Goal: Book appointment/travel/reservation

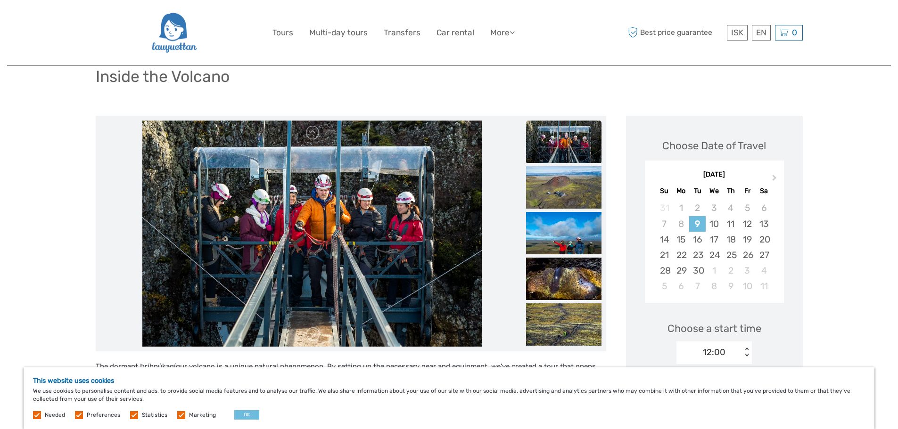
scroll to position [47, 0]
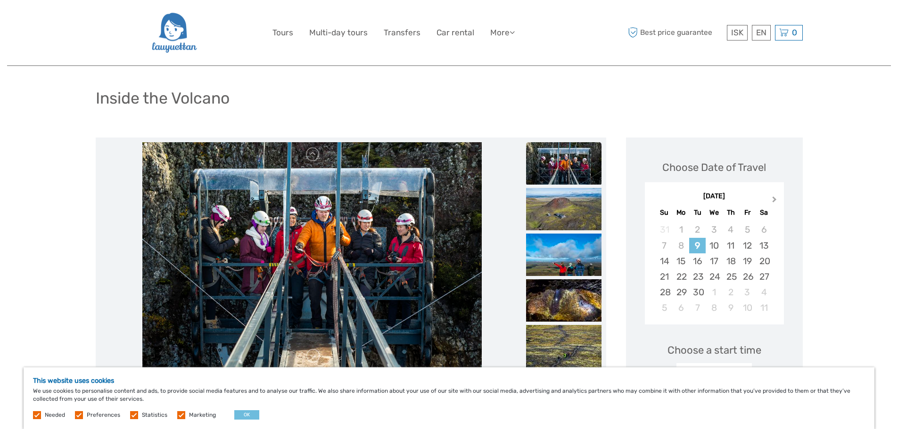
click at [774, 199] on span "Next Month" at bounding box center [774, 202] width 0 height 14
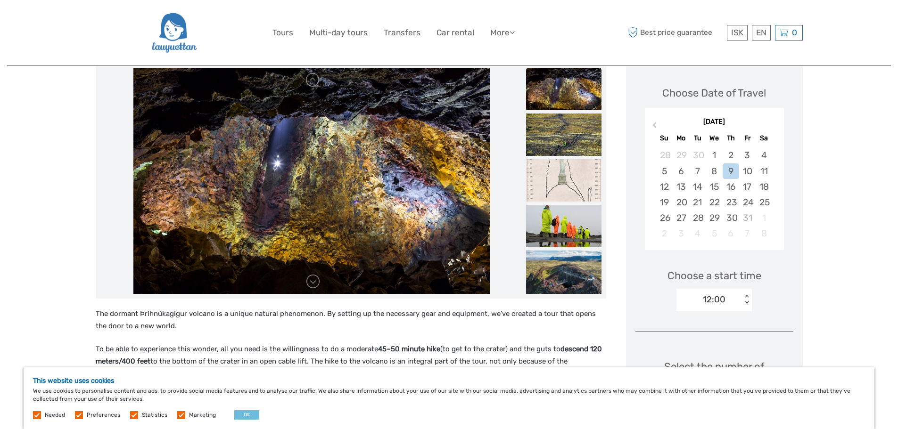
scroll to position [39, 0]
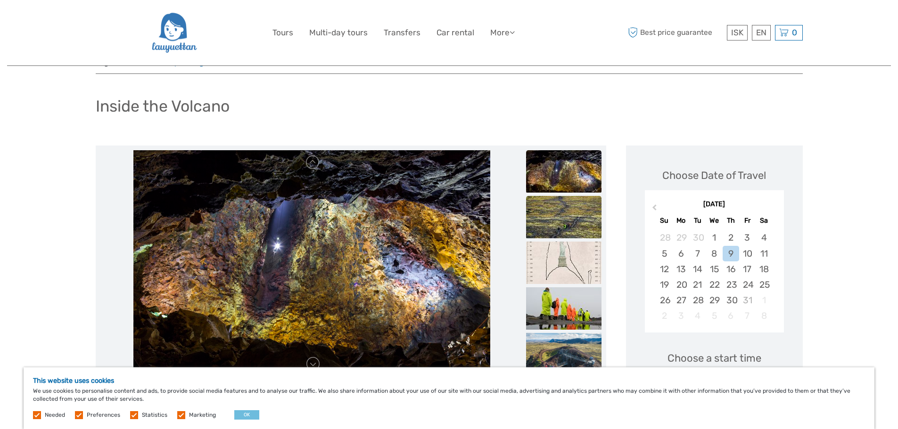
click at [567, 206] on img at bounding box center [563, 217] width 75 height 42
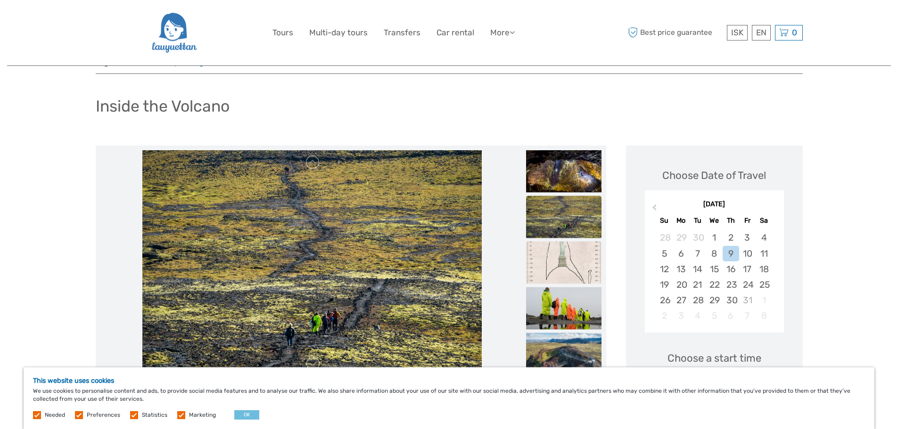
click at [577, 262] on img at bounding box center [563, 263] width 75 height 42
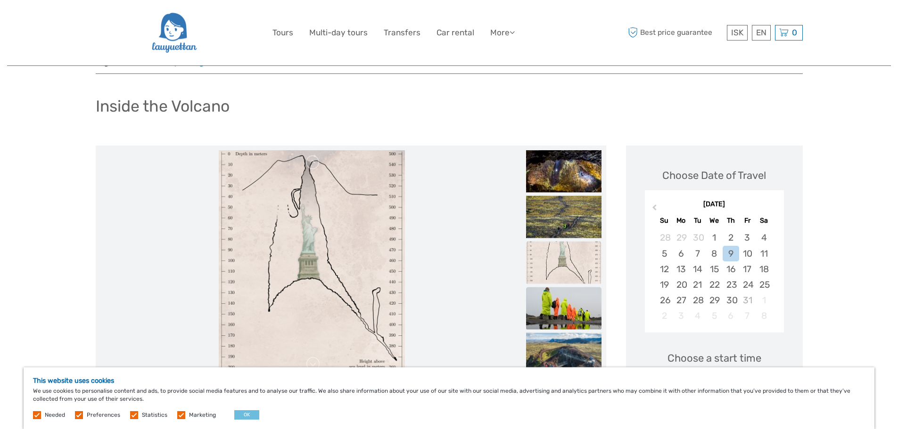
click at [579, 308] on img at bounding box center [563, 308] width 75 height 42
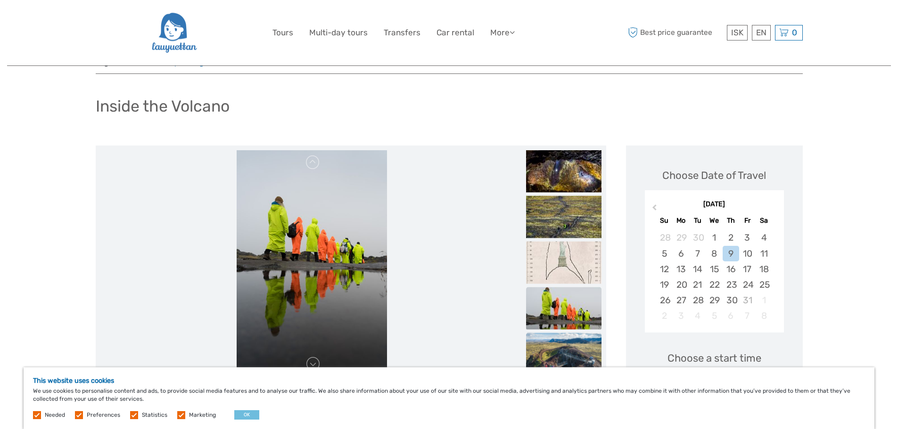
click at [575, 348] on img at bounding box center [563, 358] width 75 height 50
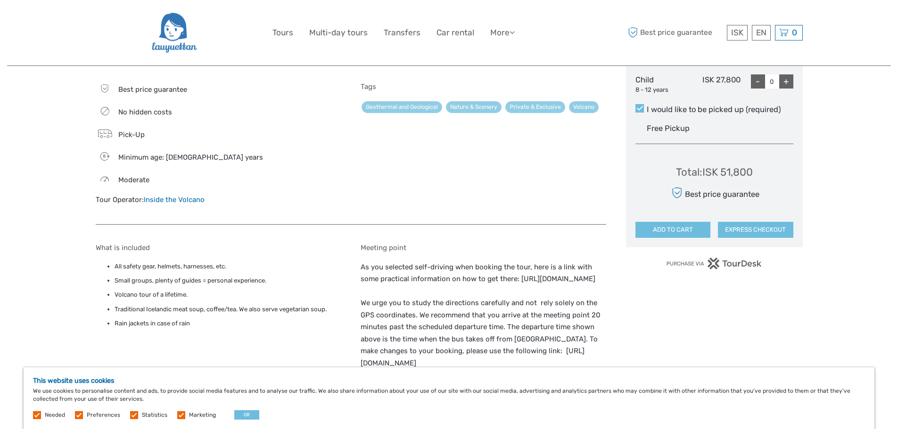
scroll to position [510, 0]
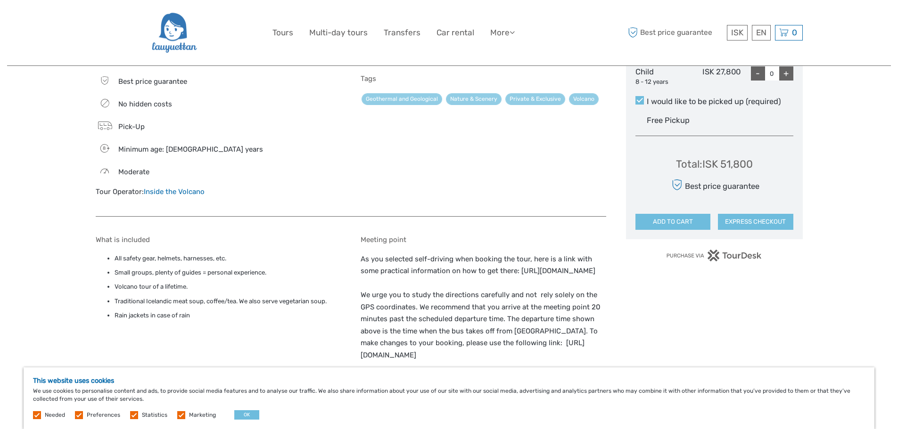
click at [178, 190] on link "Inside the Volcano" at bounding box center [174, 192] width 61 height 8
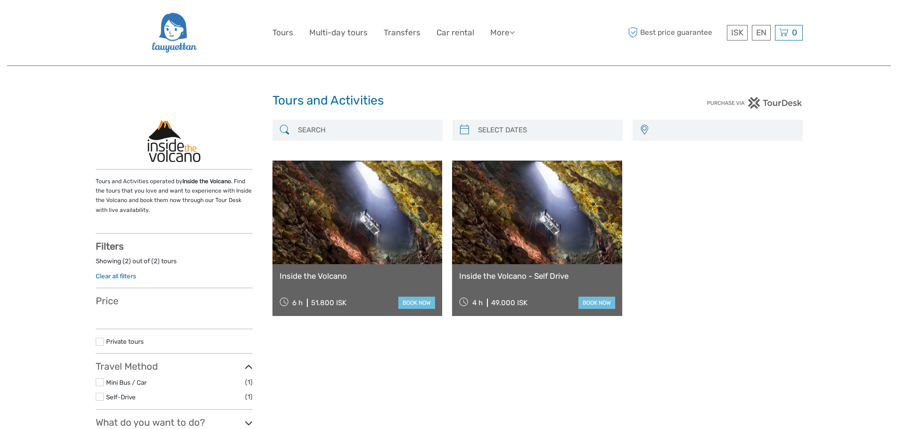
select select
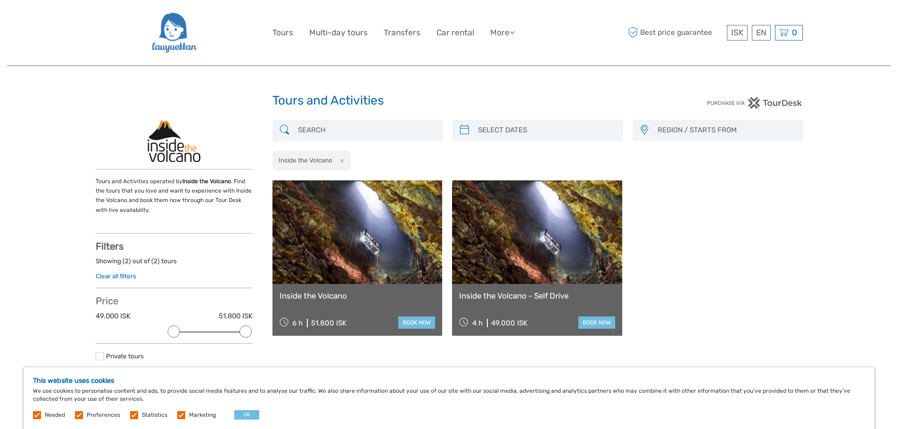
type input "09/09/2025"
click at [503, 126] on input "search" at bounding box center [546, 130] width 144 height 16
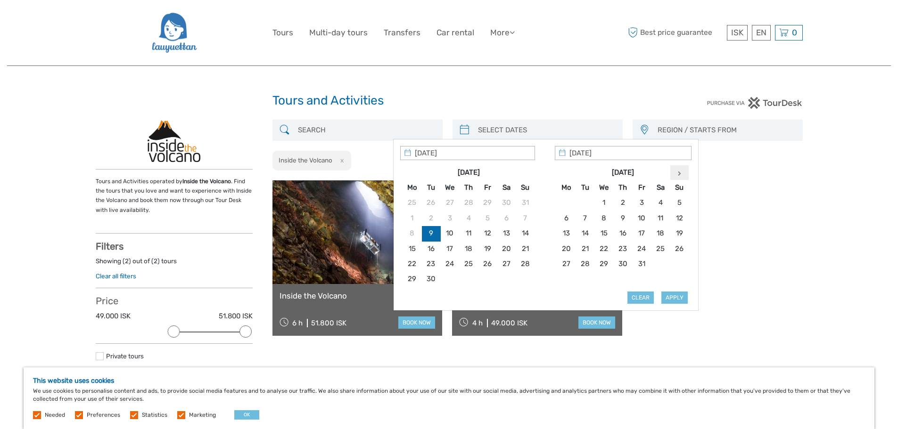
click at [678, 174] on icon at bounding box center [679, 173] width 3 height 5
click at [413, 169] on th at bounding box center [411, 172] width 19 height 15
type input "10/10/2025"
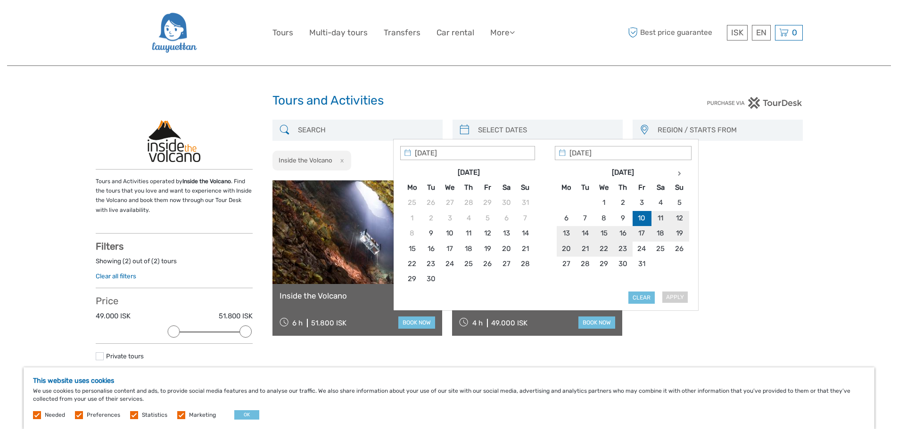
type input "10/10/2025"
click at [546, 131] on input "search" at bounding box center [546, 130] width 144 height 16
type input "10/10/2025"
click at [710, 130] on span "REGION / STARTS FROM" at bounding box center [725, 131] width 145 height 16
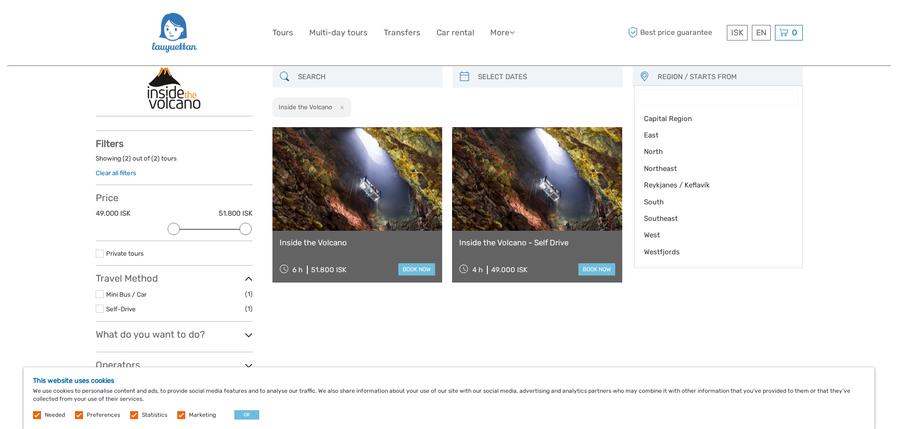
scroll to position [54, 0]
click at [696, 184] on span "Reykjanes / Keflavík" at bounding box center [710, 185] width 133 height 10
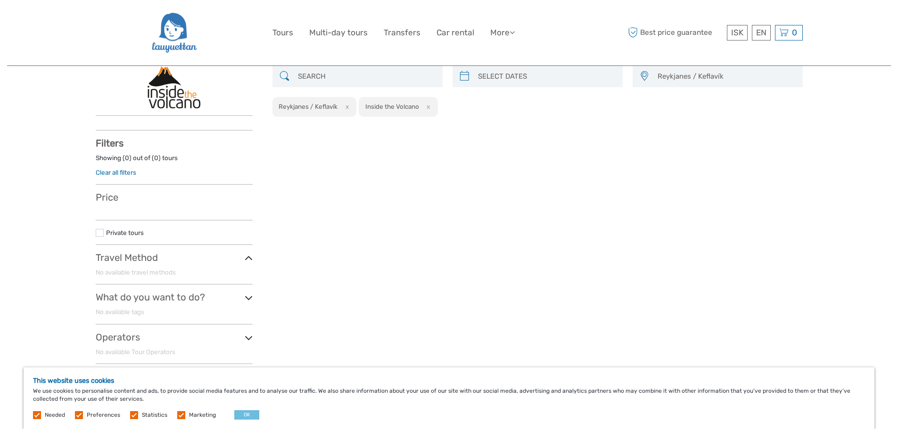
click at [669, 75] on span "Reykjanes / Keflavík" at bounding box center [725, 77] width 145 height 16
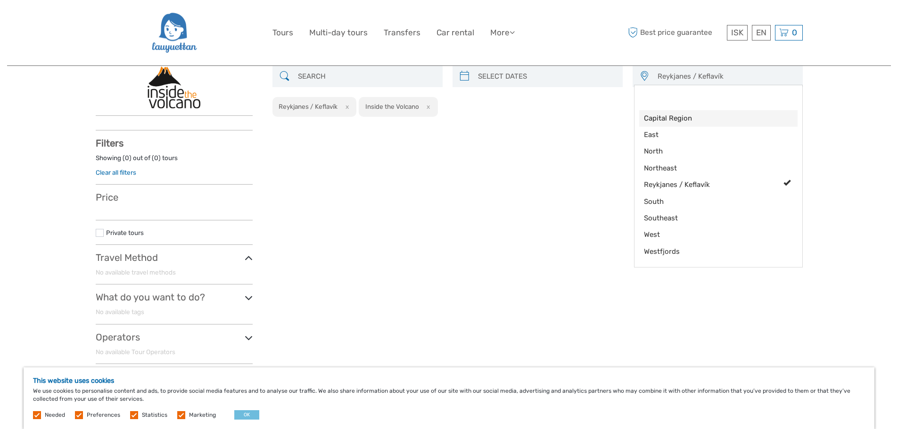
click at [669, 116] on span "Capital Region" at bounding box center [710, 119] width 133 height 10
select select "Capital Region"
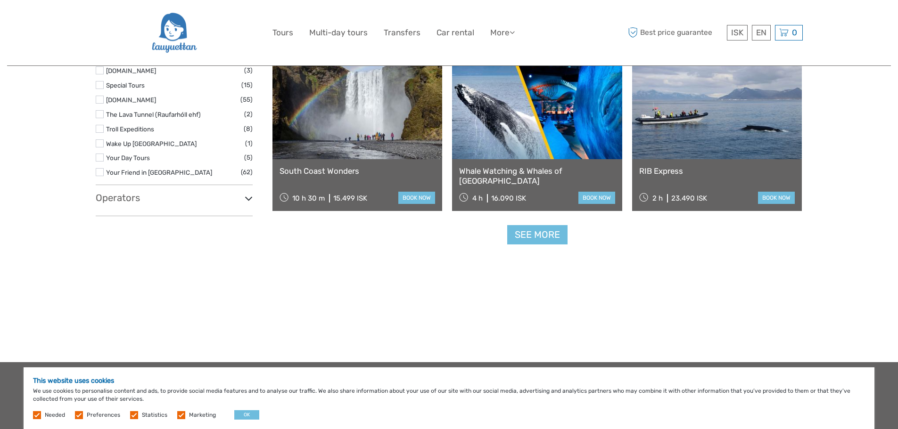
scroll to position [996, 0]
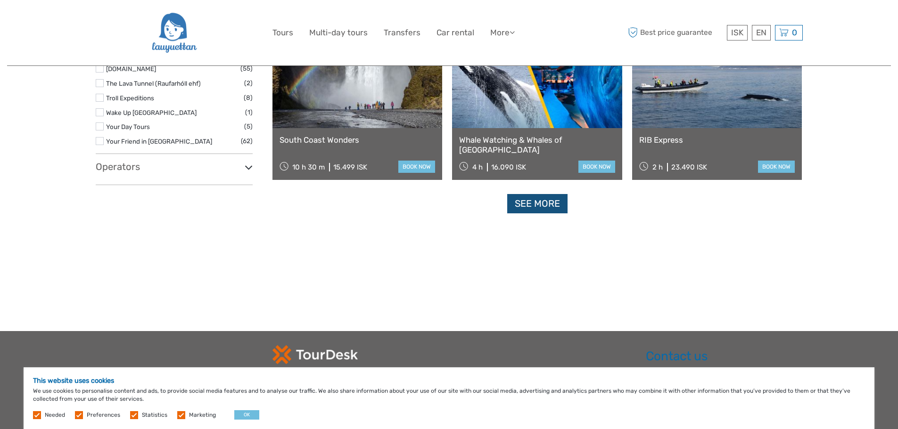
click at [534, 194] on link "See more" at bounding box center [537, 203] width 60 height 19
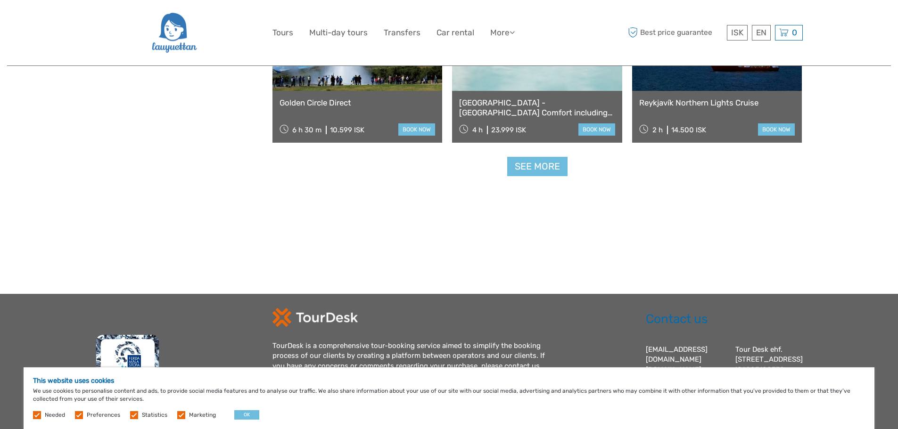
scroll to position [2033, 0]
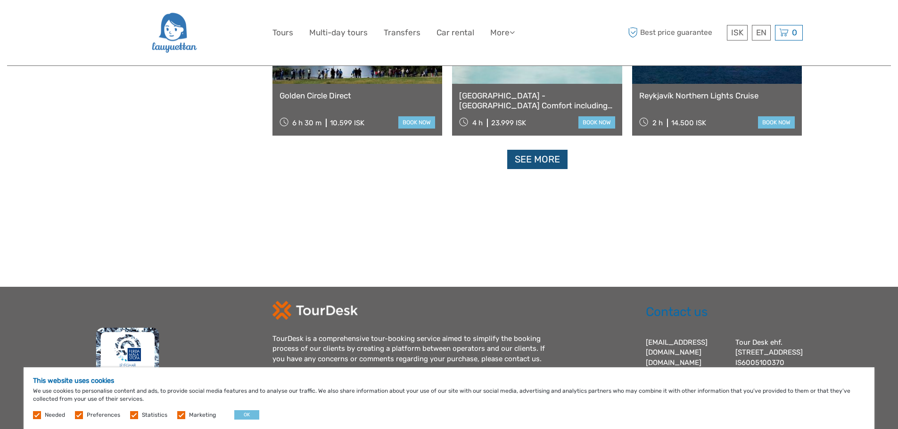
click at [563, 151] on link "See more" at bounding box center [537, 159] width 60 height 19
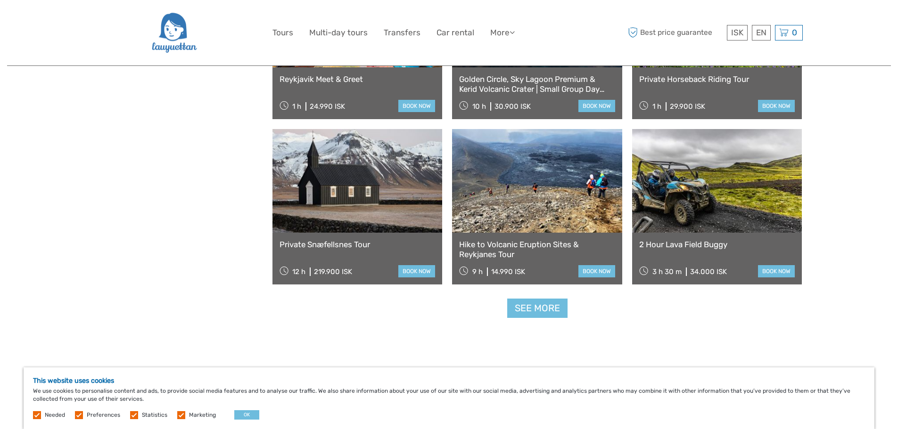
scroll to position [2881, 0]
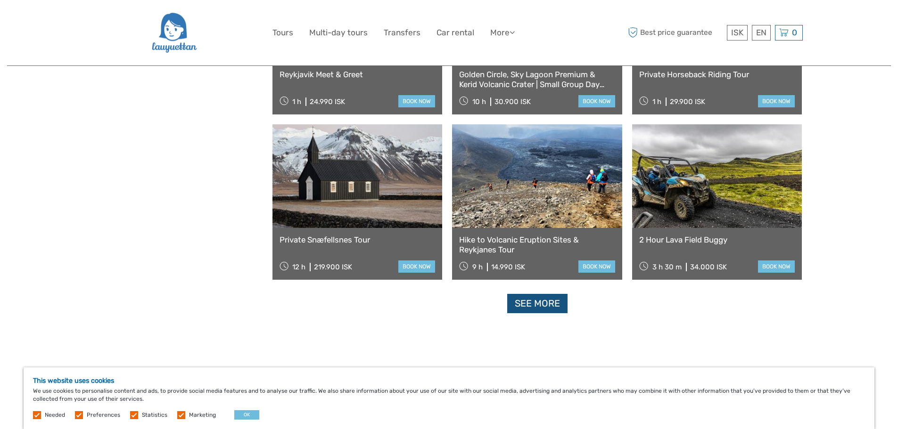
click at [536, 294] on link "See more" at bounding box center [537, 303] width 60 height 19
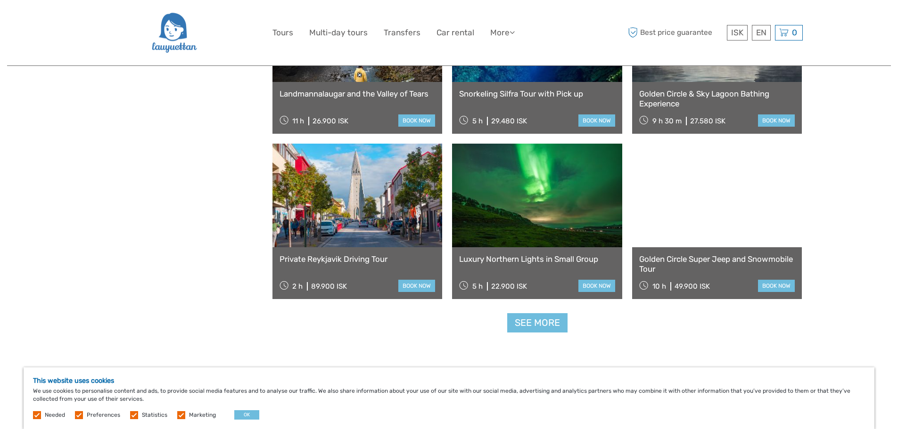
scroll to position [3871, 0]
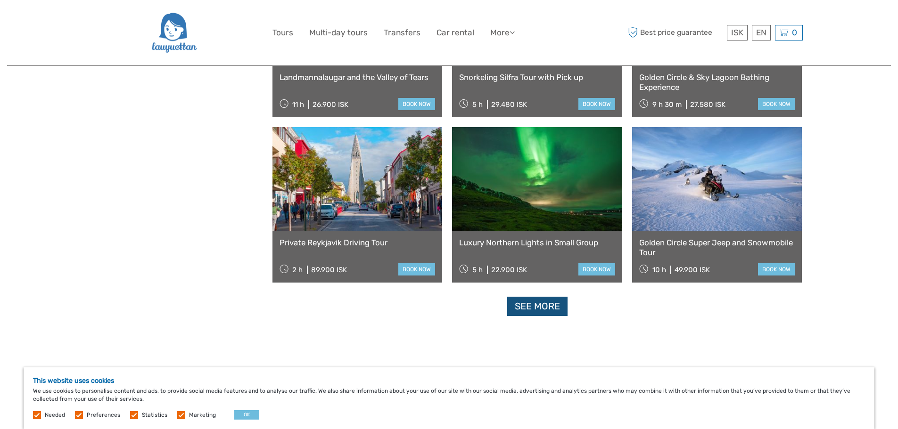
click at [549, 297] on link "See more" at bounding box center [537, 306] width 60 height 19
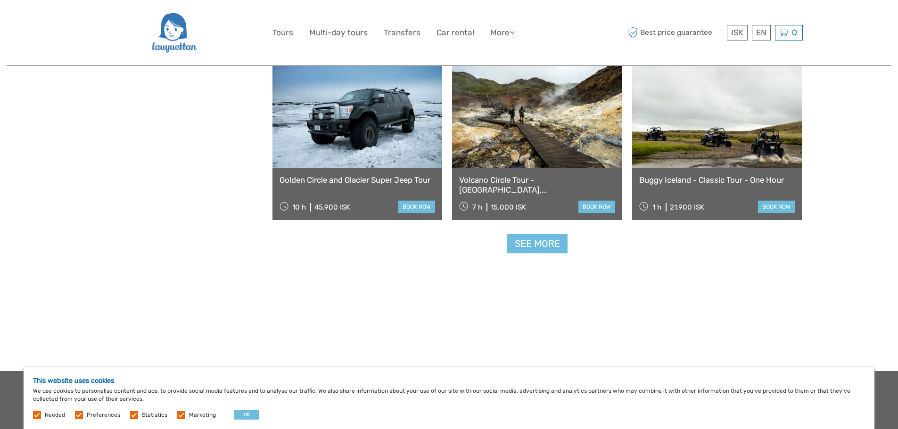
scroll to position [4955, 0]
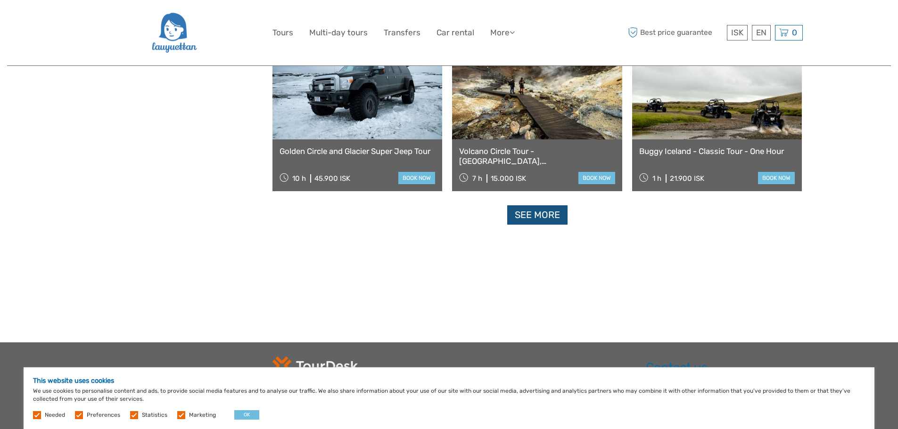
click at [538, 205] on link "See more" at bounding box center [537, 214] width 60 height 19
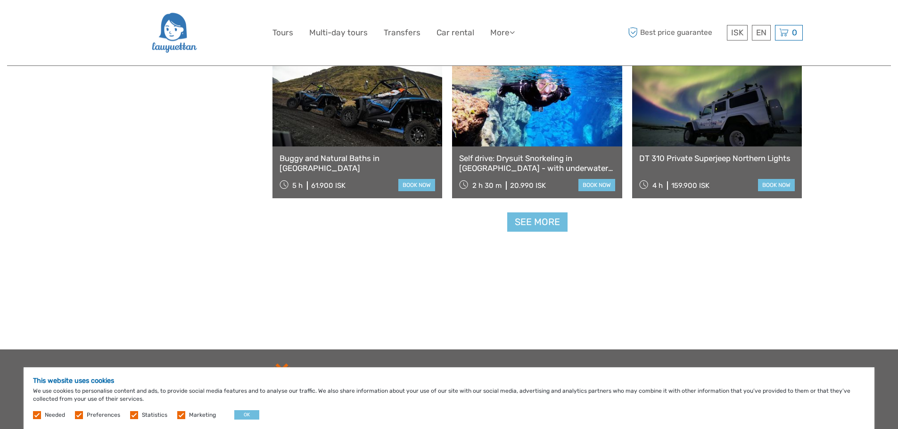
scroll to position [5945, 0]
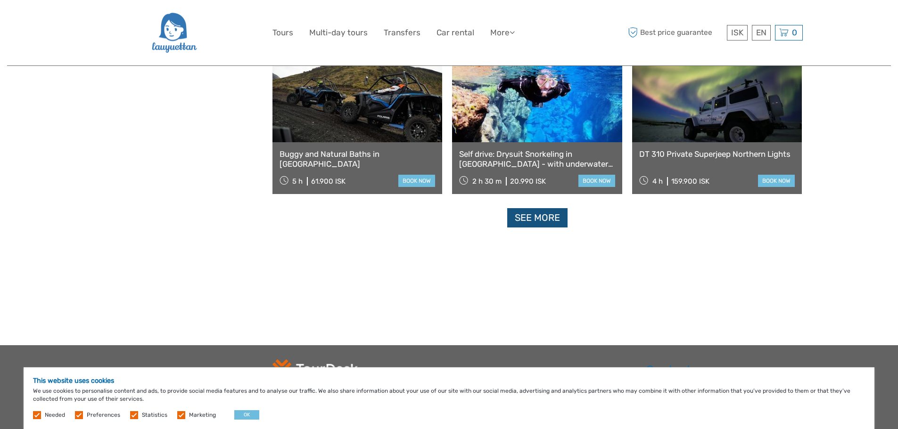
click at [560, 208] on link "See more" at bounding box center [537, 217] width 60 height 19
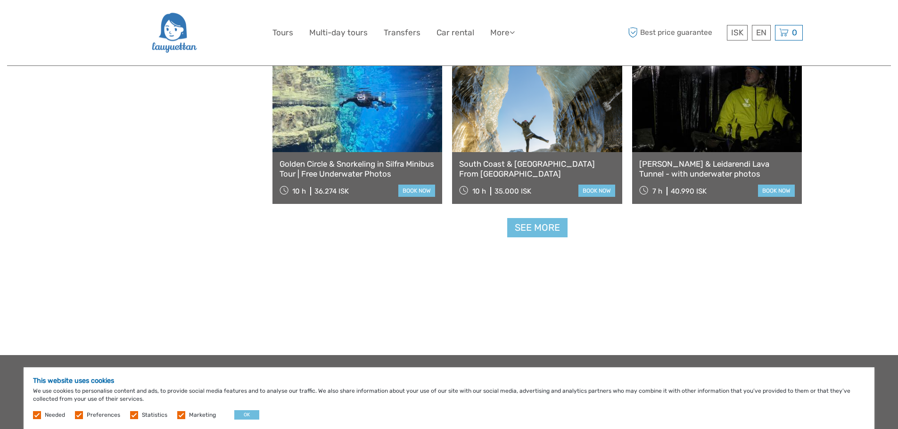
scroll to position [6935, 0]
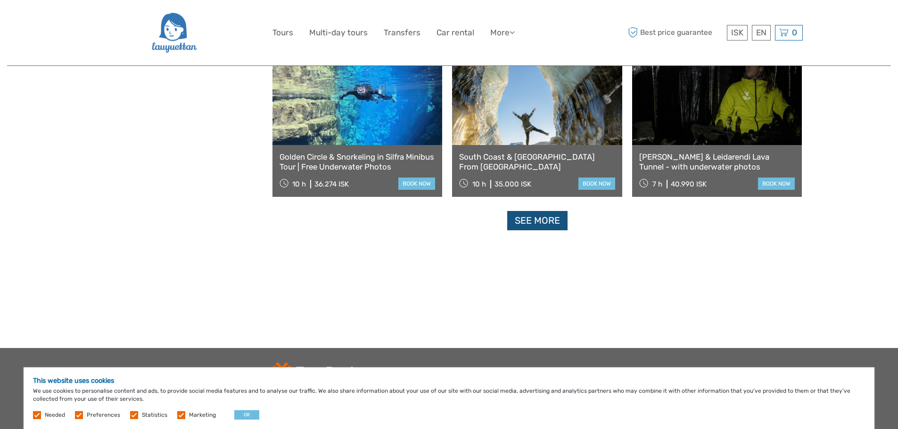
click at [542, 211] on link "See more" at bounding box center [537, 220] width 60 height 19
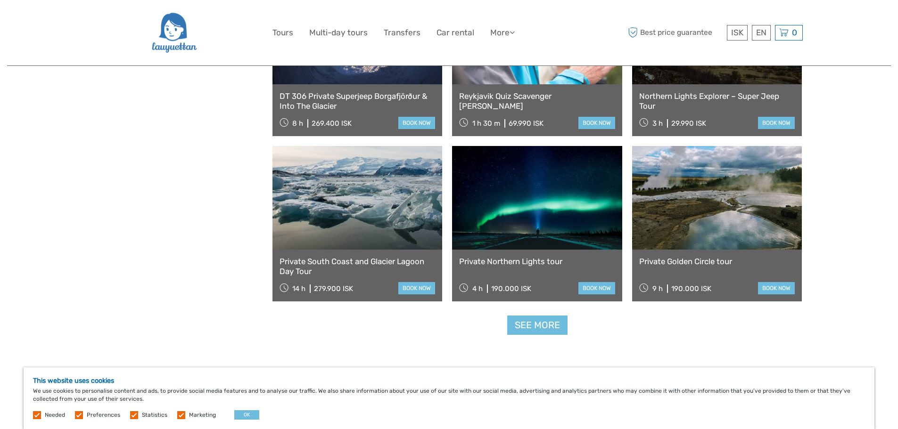
scroll to position [7924, 0]
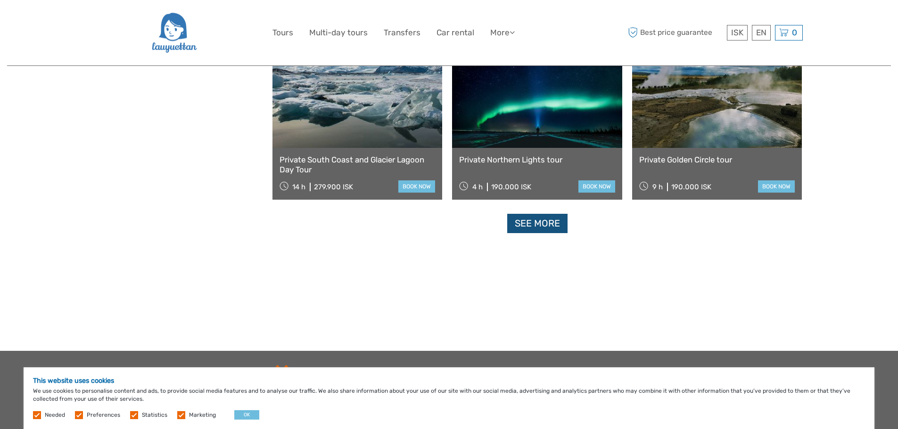
click at [539, 214] on link "See more" at bounding box center [537, 223] width 60 height 19
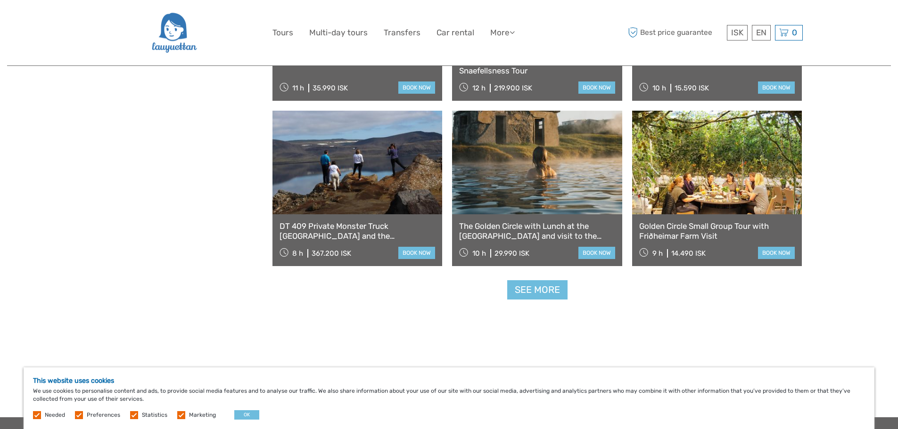
scroll to position [8867, 0]
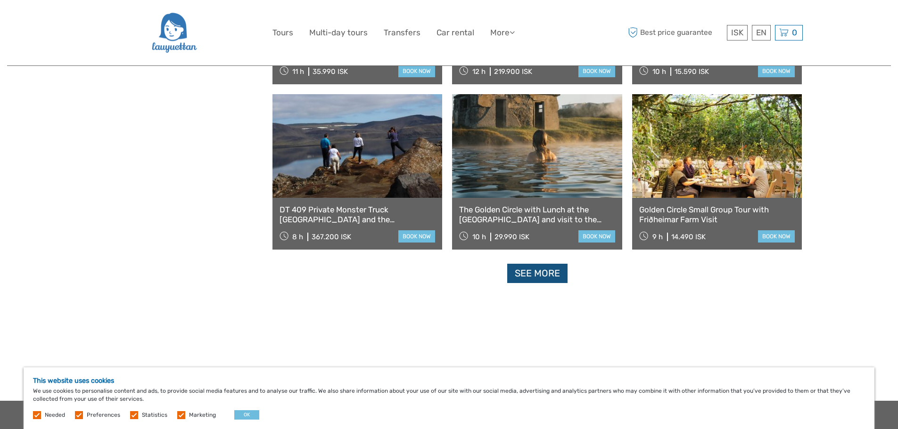
click at [549, 264] on link "See more" at bounding box center [537, 273] width 60 height 19
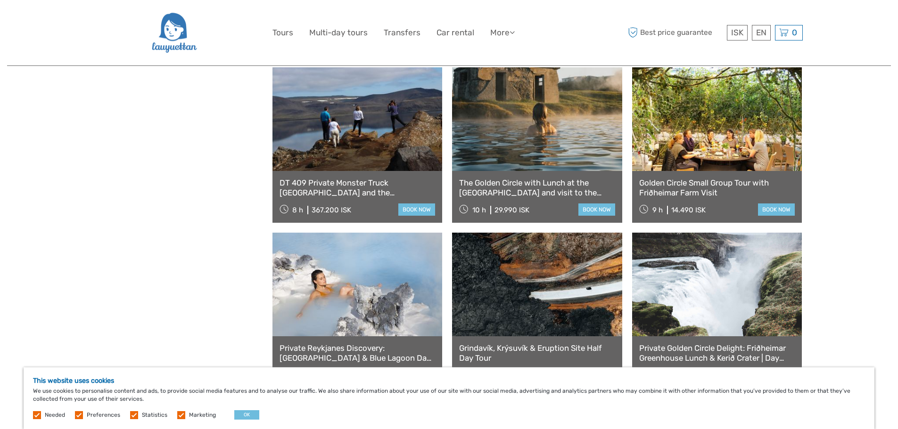
scroll to position [8773, 0]
